Goal: Check status

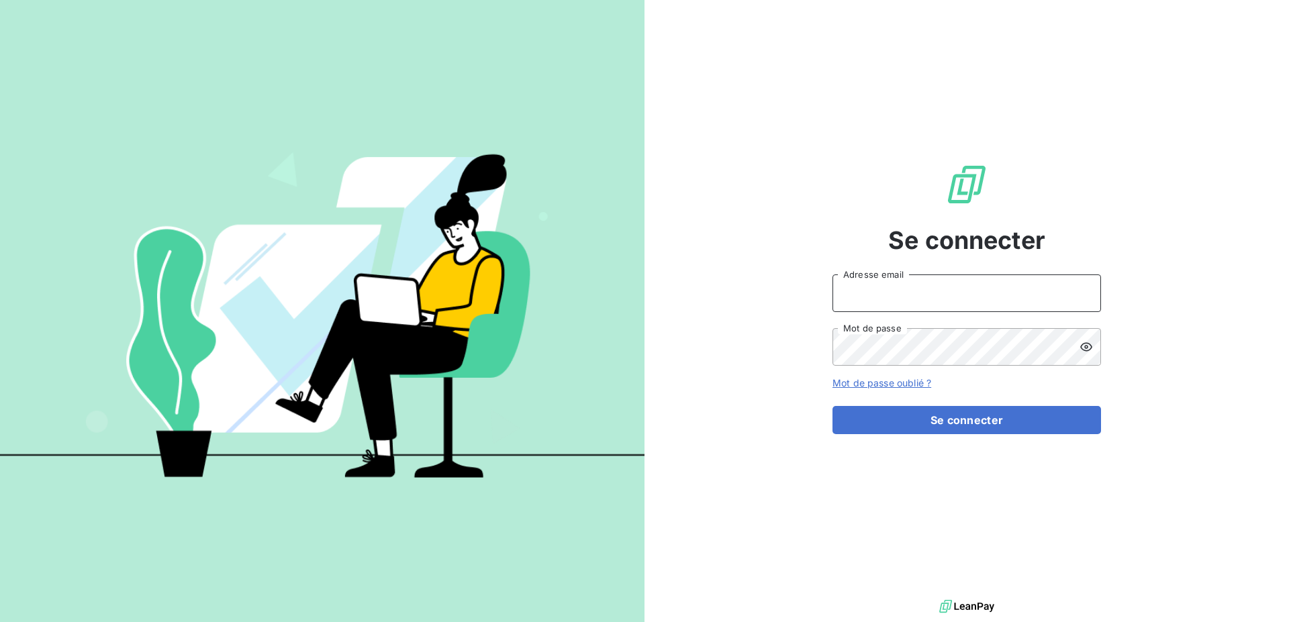
click at [917, 297] on input "Adresse email" at bounding box center [967, 294] width 269 height 38
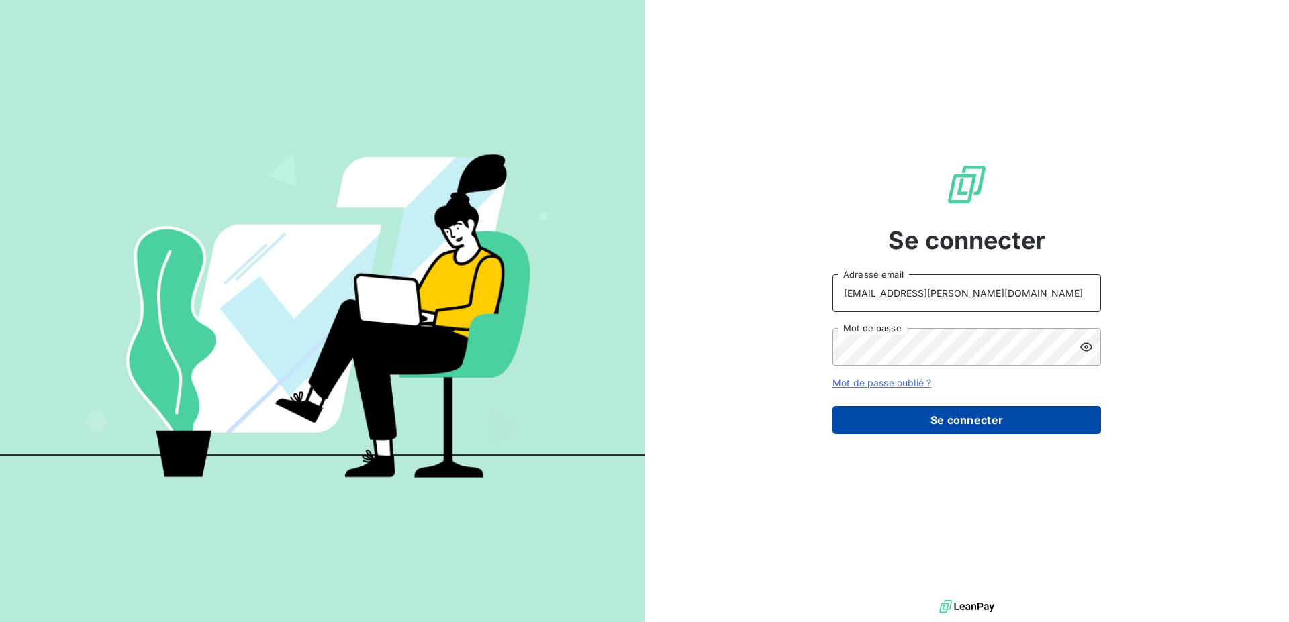
type input "[EMAIL_ADDRESS][PERSON_NAME][DOMAIN_NAME]"
click at [944, 422] on button "Se connecter" at bounding box center [967, 420] width 269 height 28
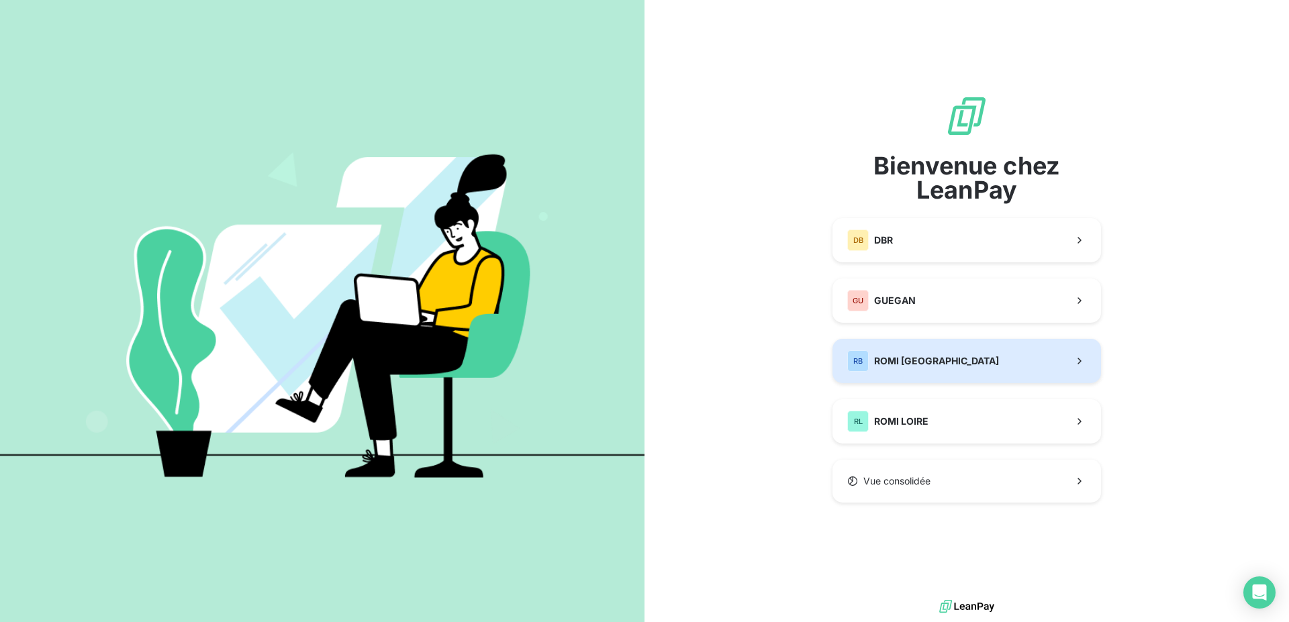
click at [941, 367] on span "ROMI [GEOGRAPHIC_DATA]" at bounding box center [936, 361] width 125 height 13
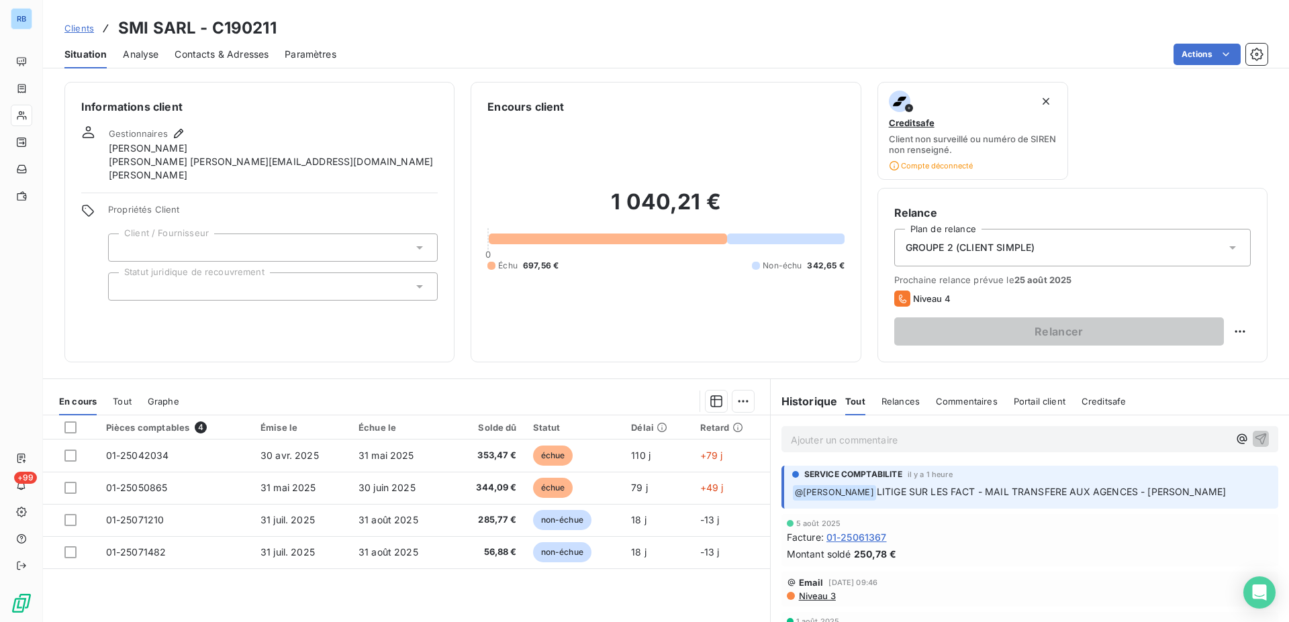
click at [948, 400] on span "Commentaires" at bounding box center [967, 401] width 62 height 11
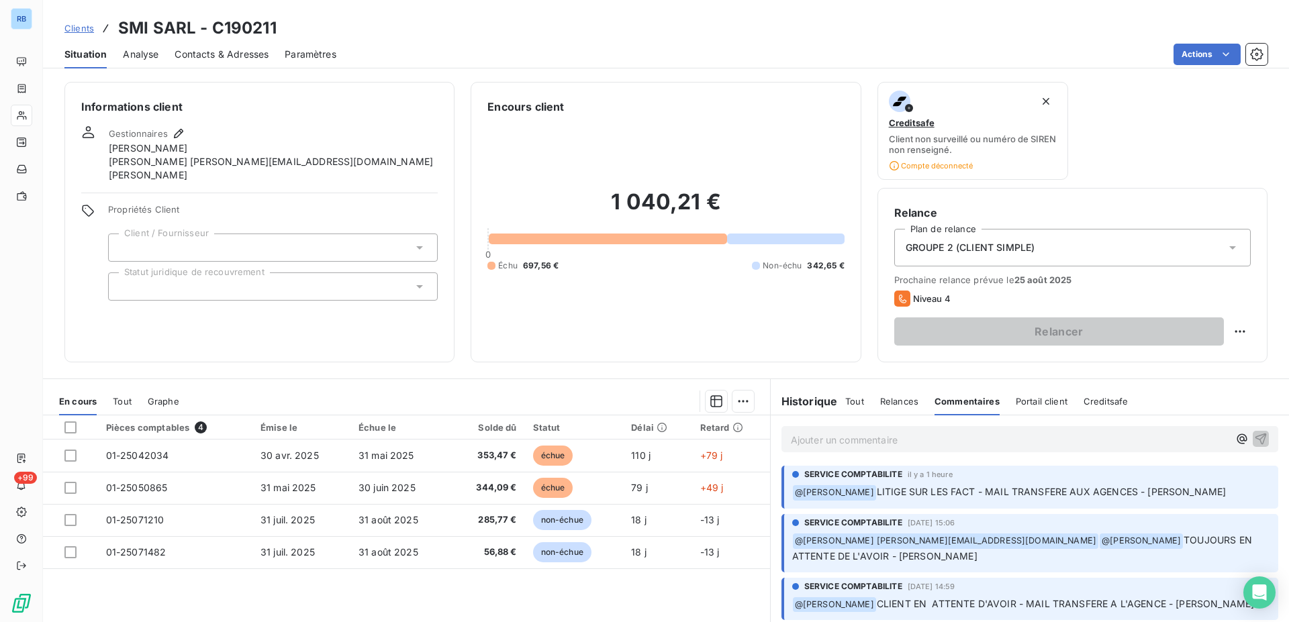
click at [1029, 404] on span "Portail client" at bounding box center [1042, 401] width 52 height 11
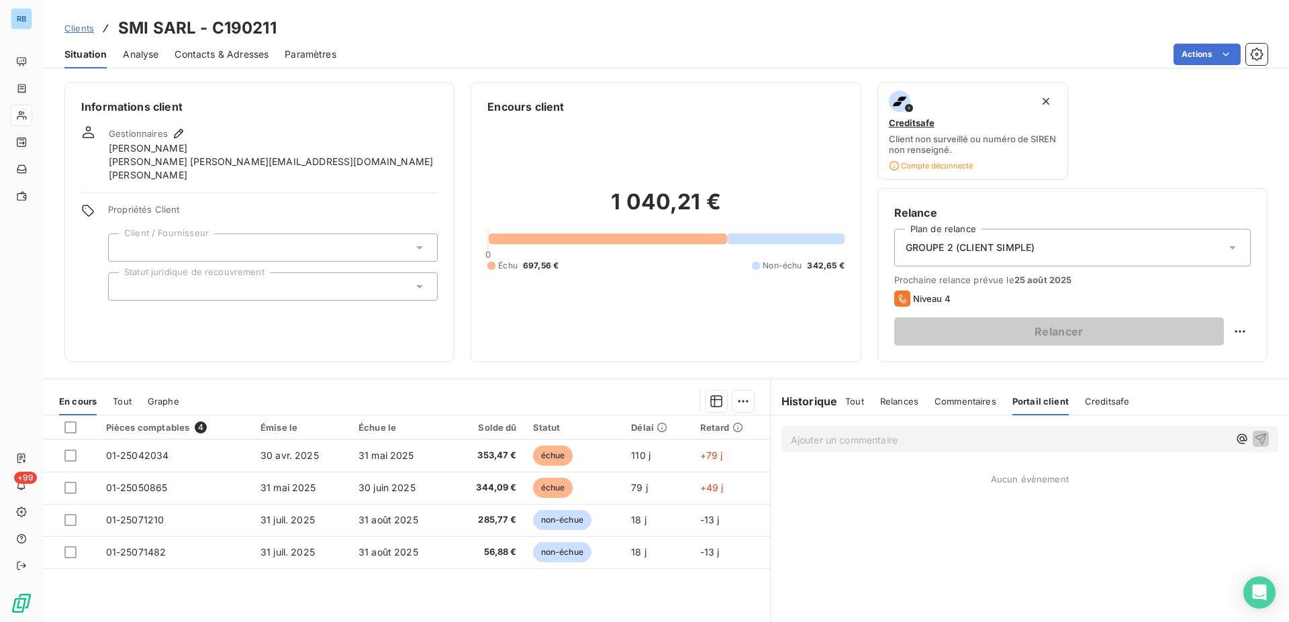
click at [811, 405] on h6 "Historique" at bounding box center [804, 402] width 67 height 16
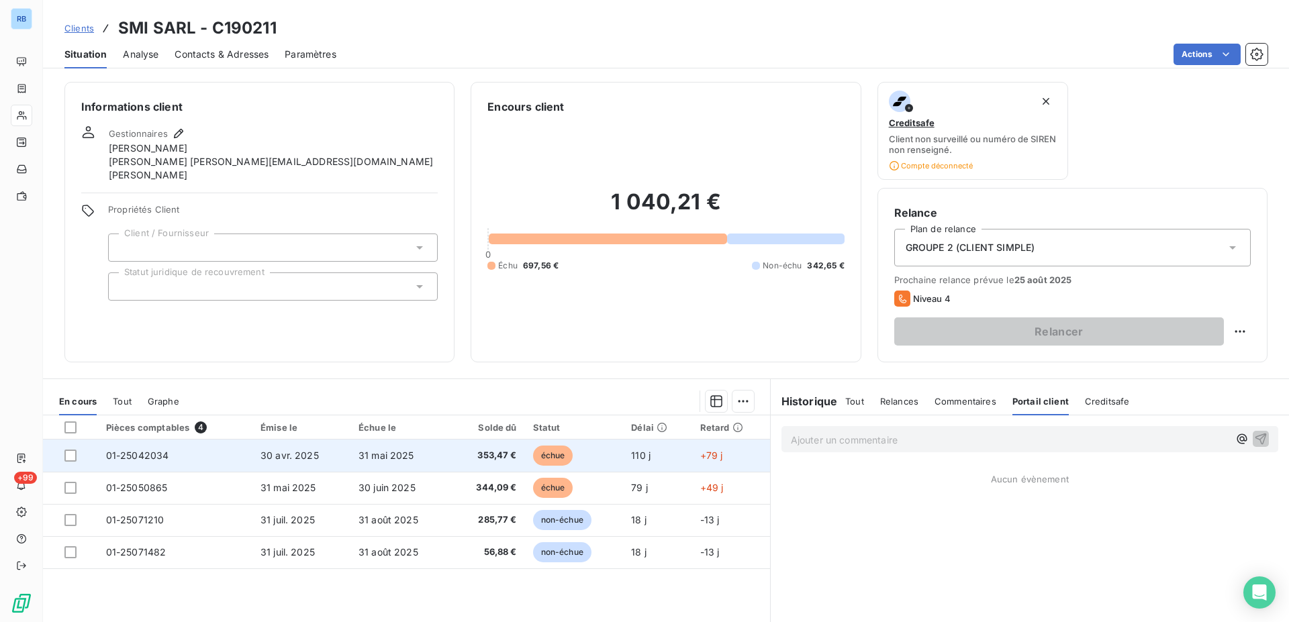
click at [441, 461] on td "31 mai 2025" at bounding box center [401, 456] width 100 height 32
